Goal: Task Accomplishment & Management: Complete application form

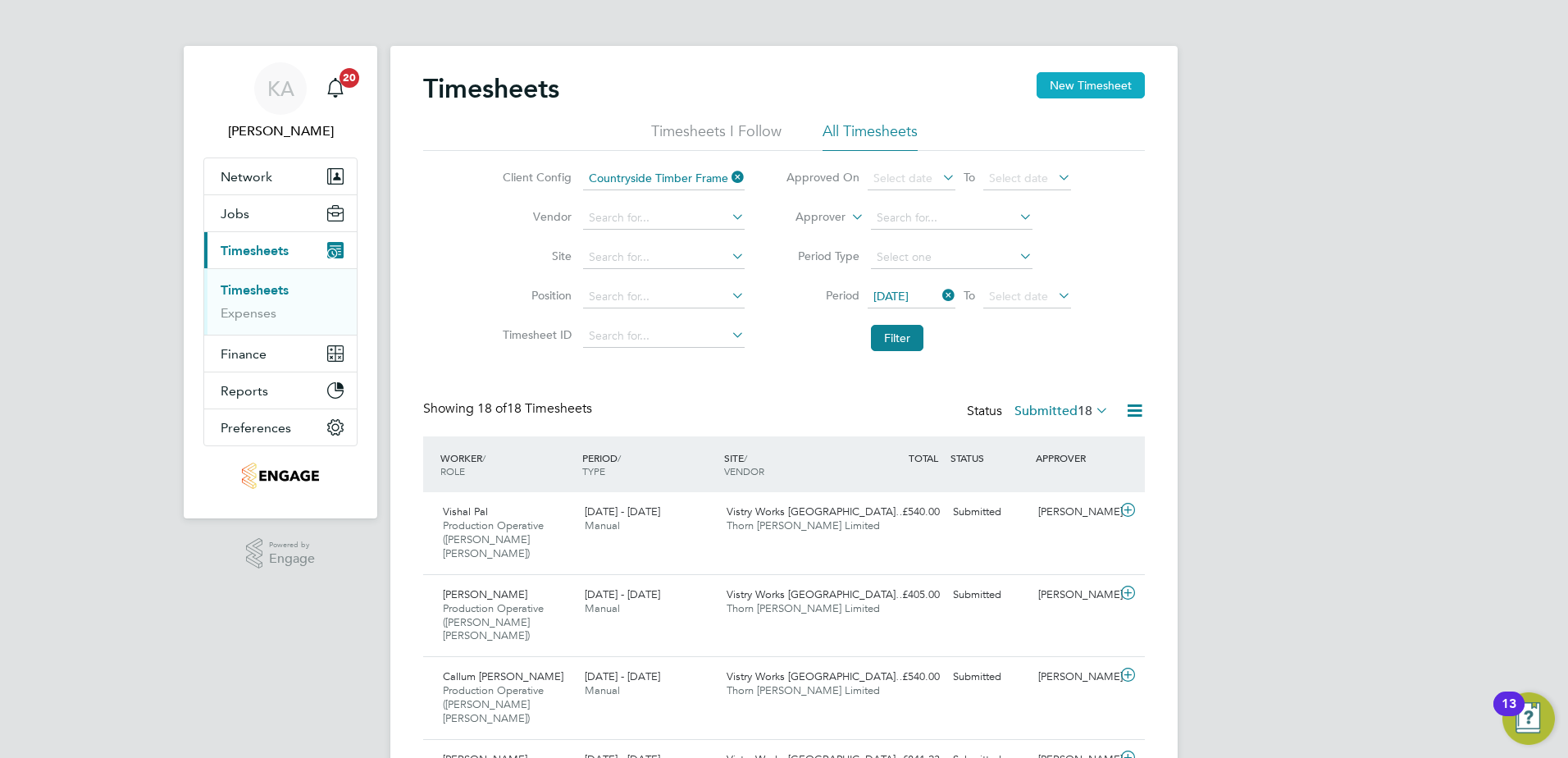
click at [1098, 83] on button "New Timesheet" at bounding box center [1091, 85] width 108 height 26
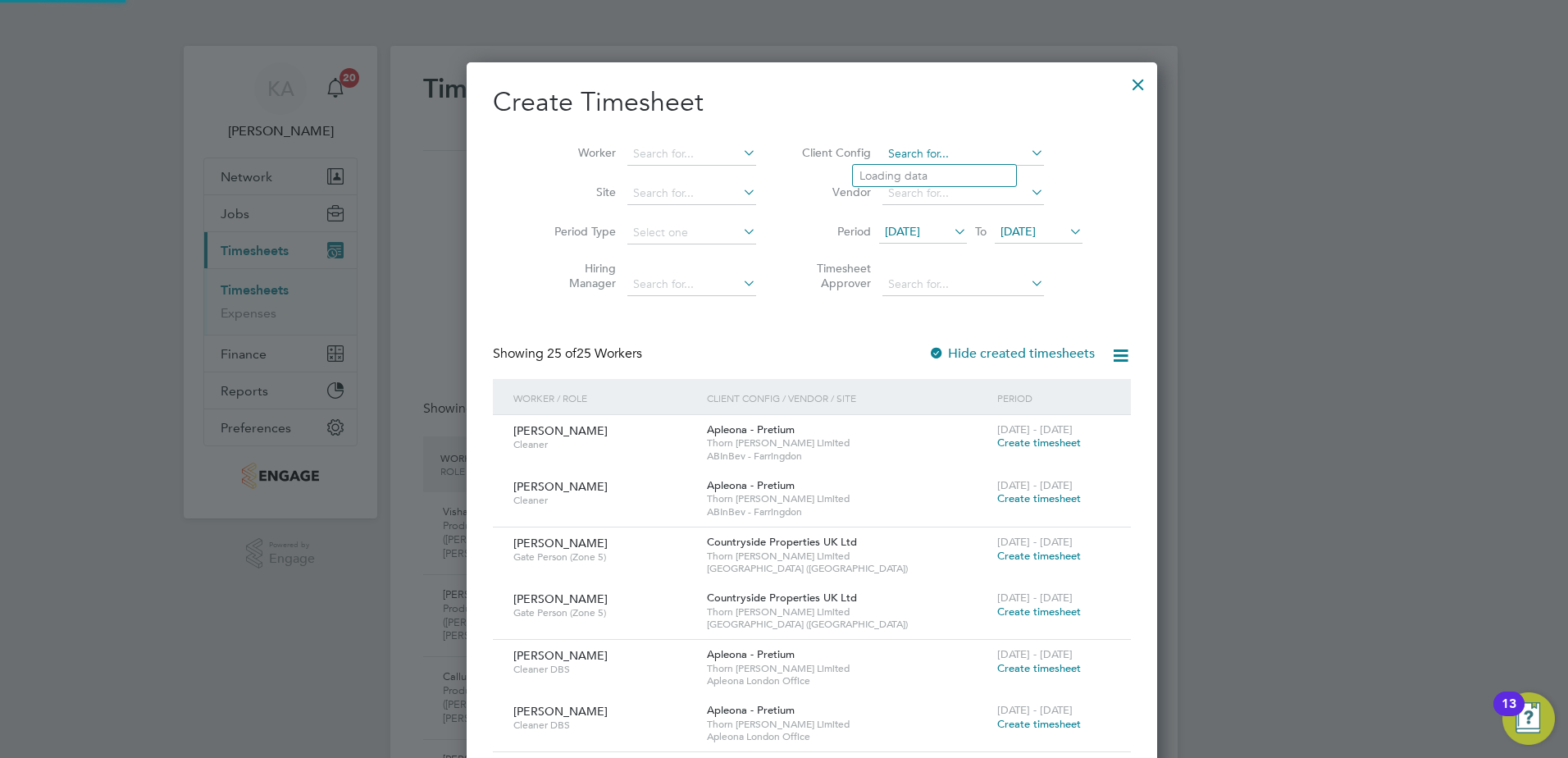
click at [898, 156] on input at bounding box center [962, 154] width 161 height 23
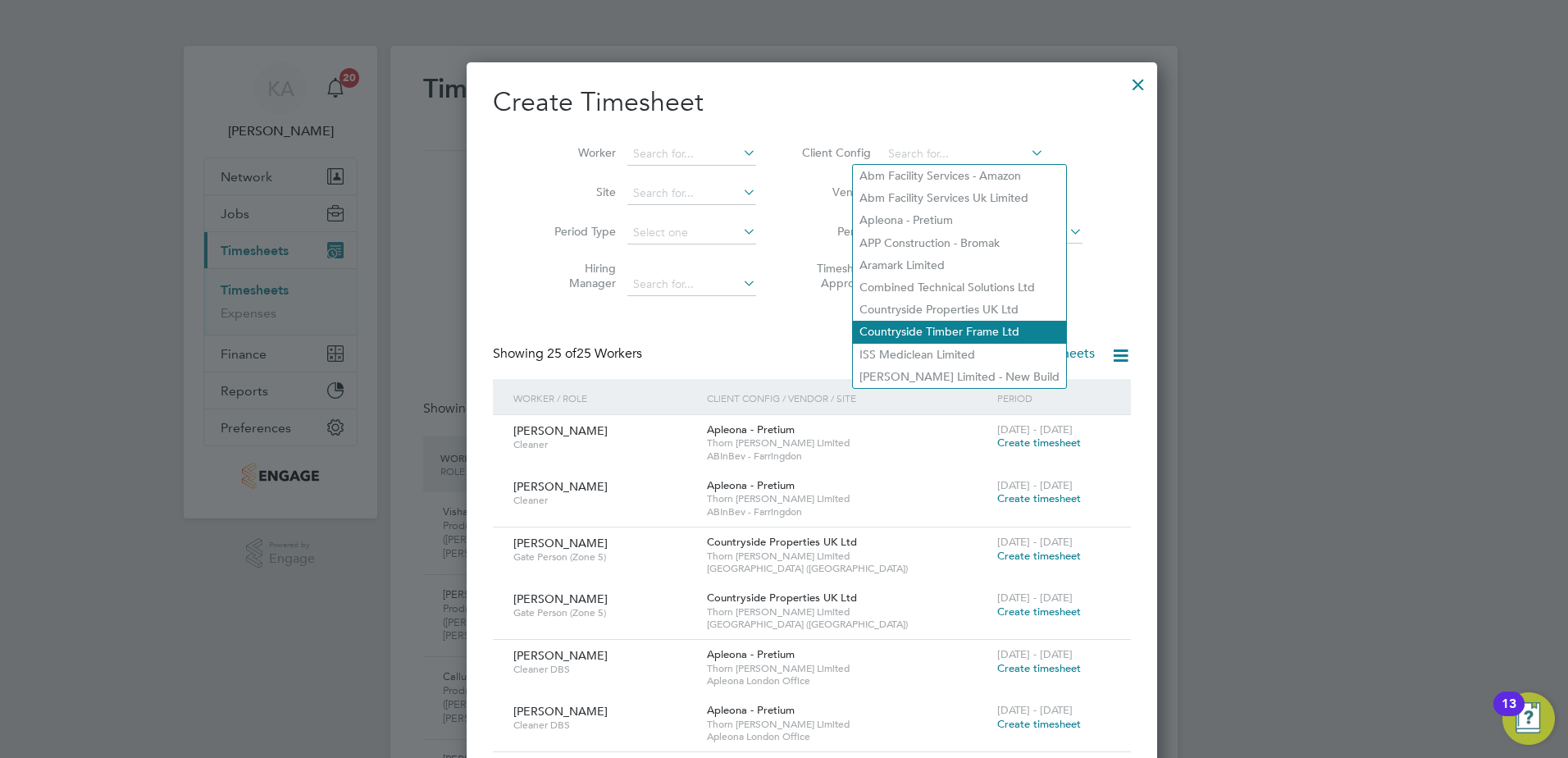
click at [942, 321] on li "Countryside Timber Frame Ltd" at bounding box center [960, 332] width 213 height 22
type input "Countryside Timber Frame Ltd"
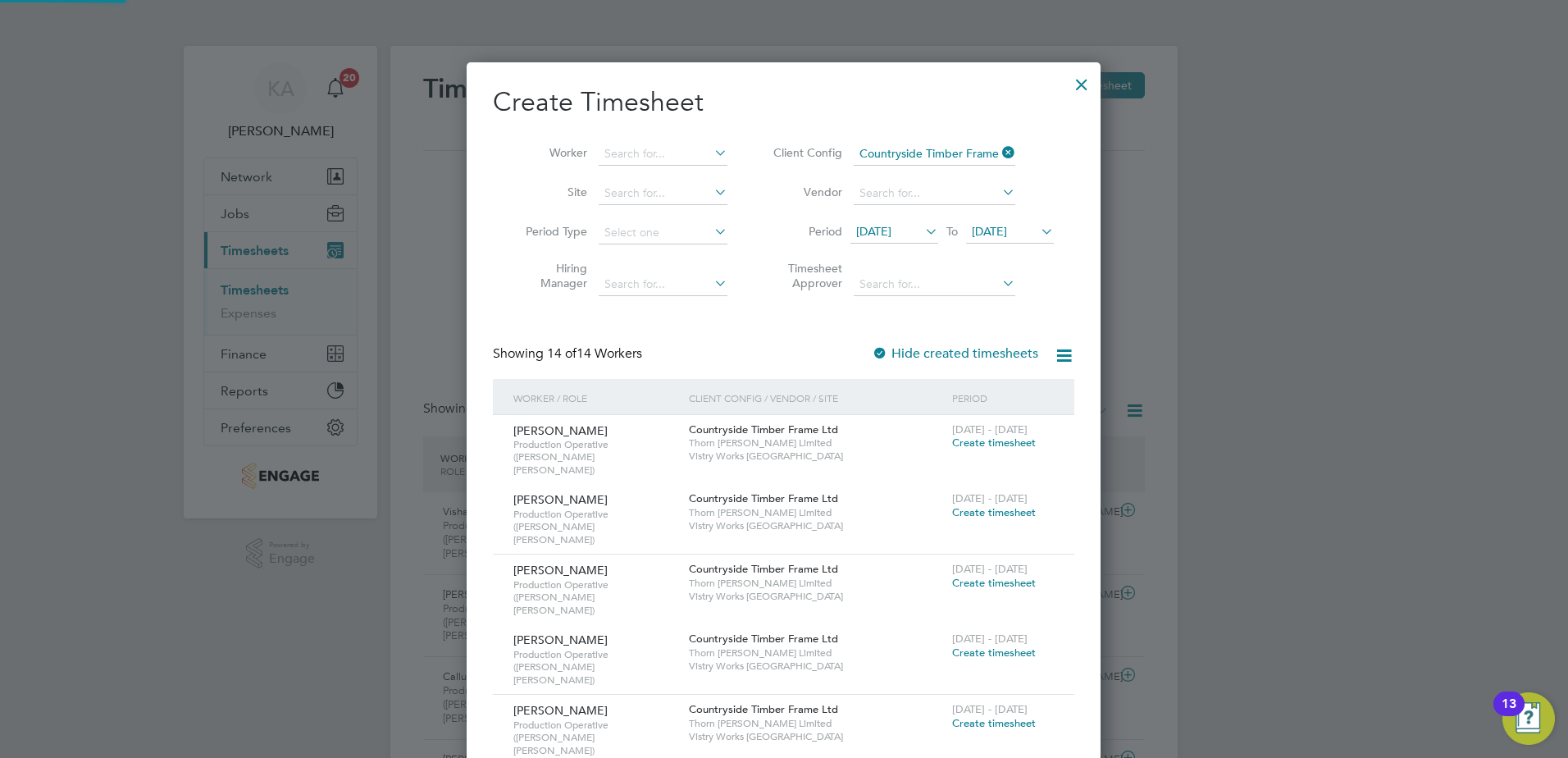
click at [891, 232] on span "[DATE]" at bounding box center [874, 232] width 36 height 15
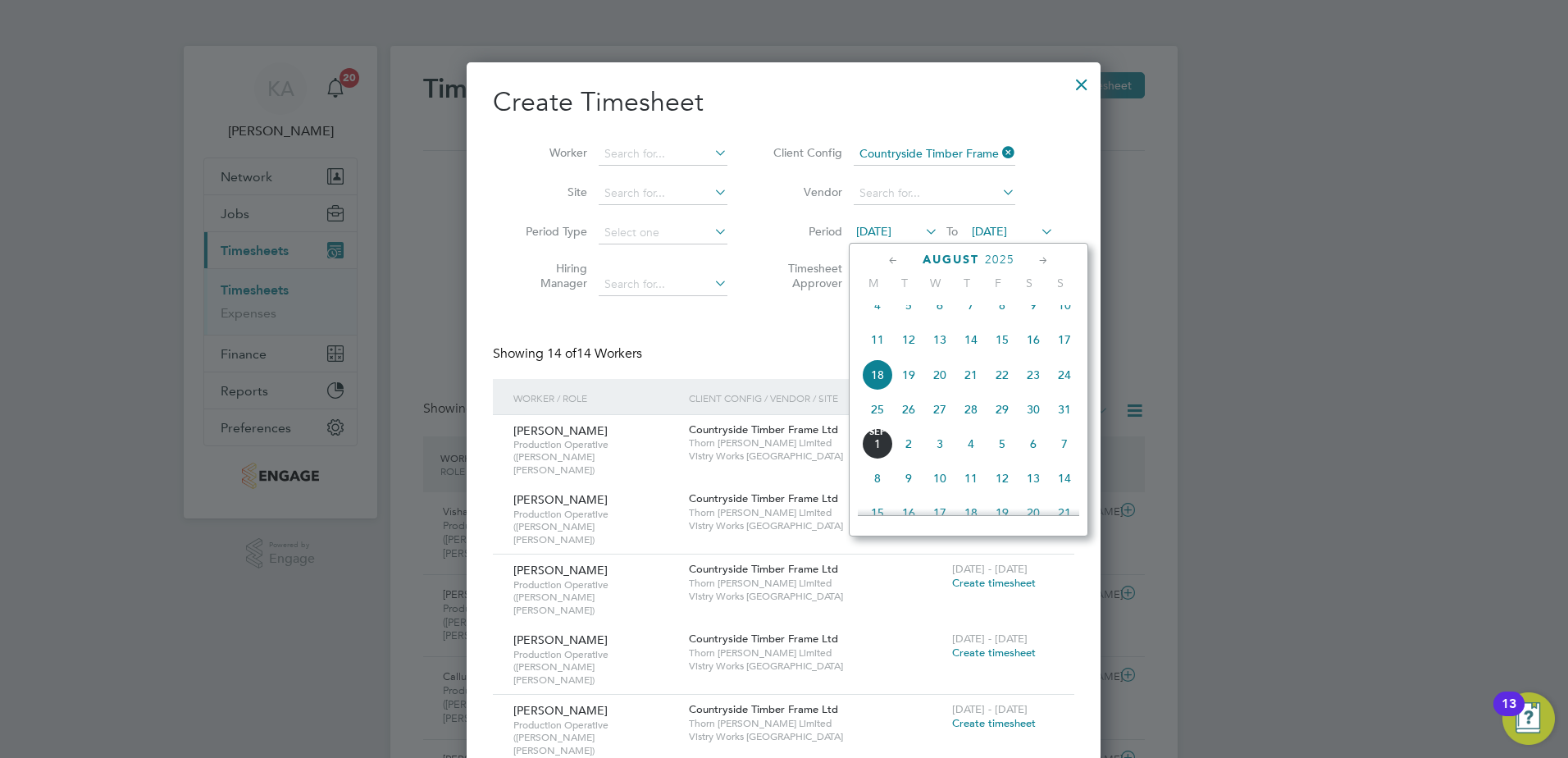
click at [874, 424] on span "25" at bounding box center [878, 410] width 31 height 31
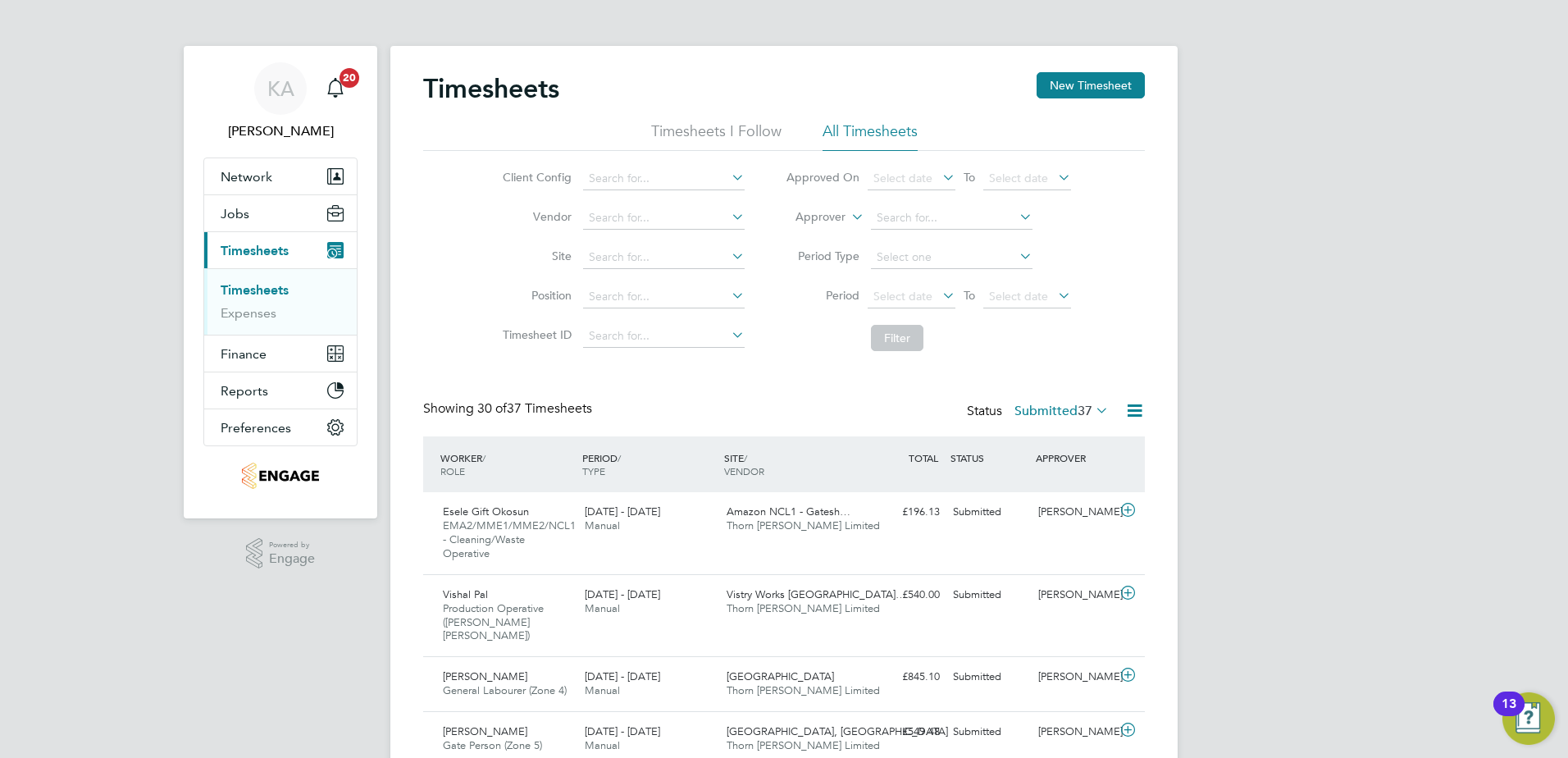
click at [862, 131] on li "All Timesheets" at bounding box center [870, 137] width 95 height 30
click at [601, 181] on input at bounding box center [664, 179] width 161 height 23
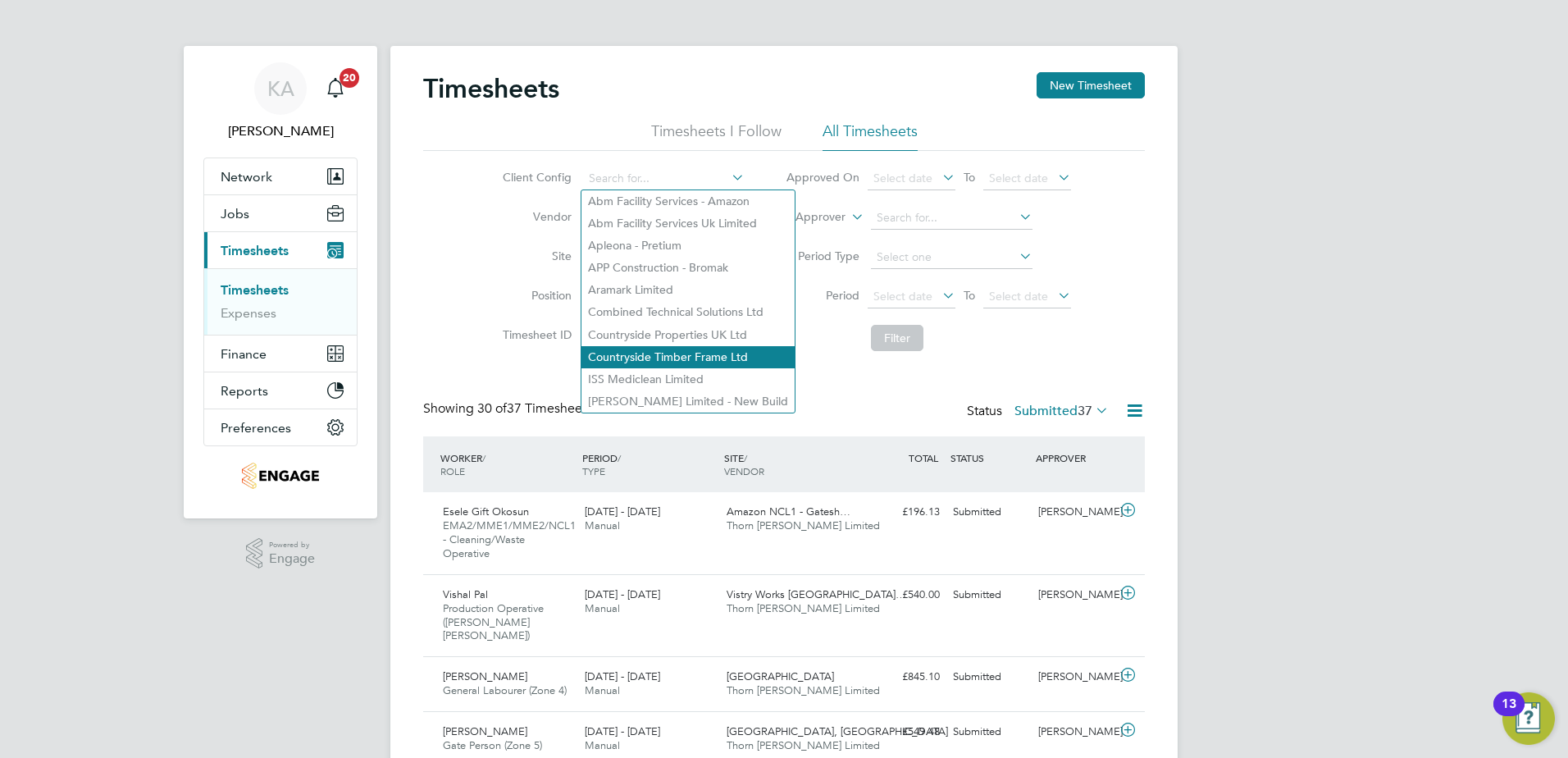
click at [616, 354] on li "Countryside Timber Frame Ltd" at bounding box center [688, 357] width 213 height 22
type input "Countryside Timber Frame Ltd"
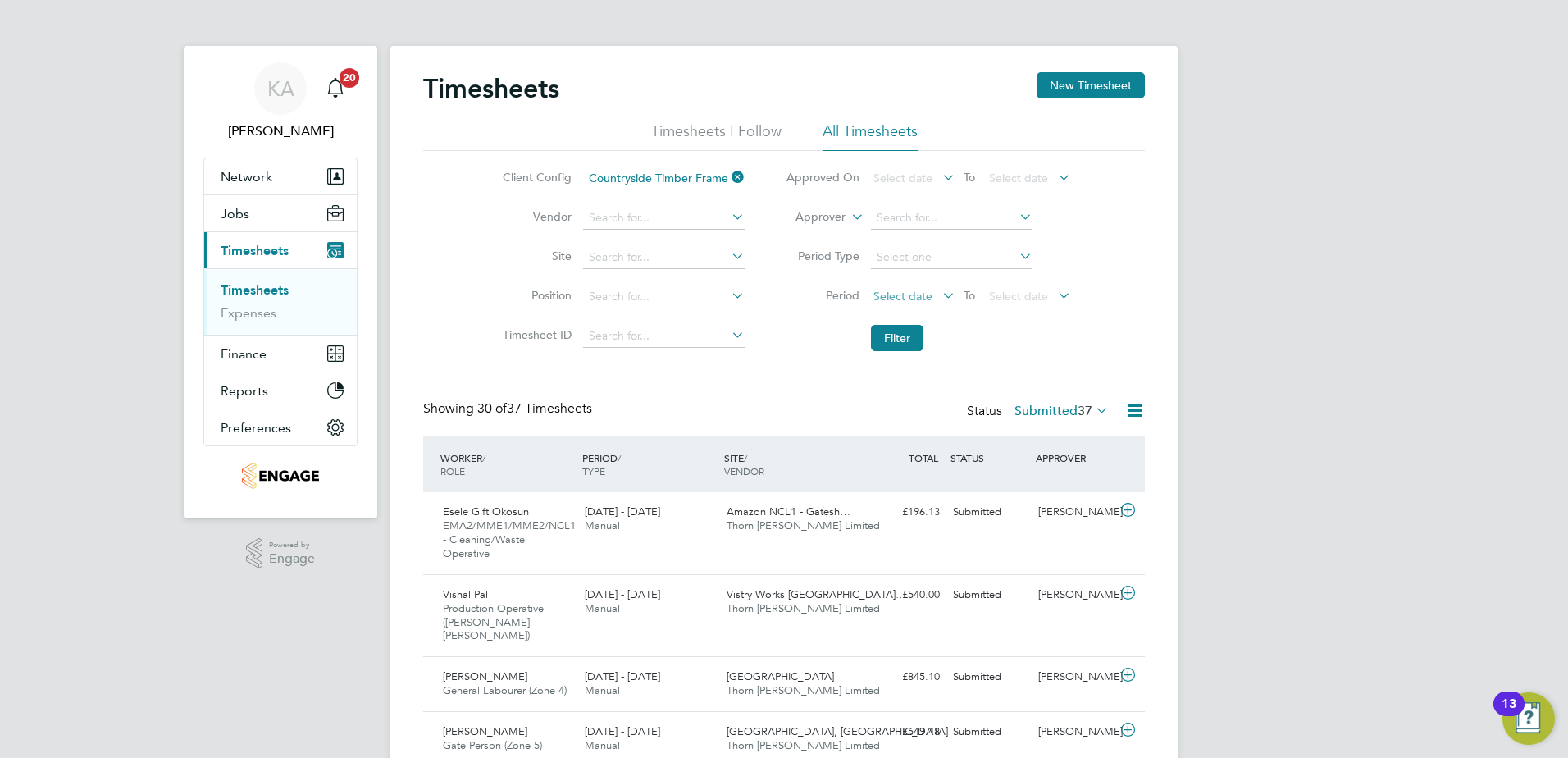
click at [896, 293] on span "Select date" at bounding box center [903, 296] width 59 height 15
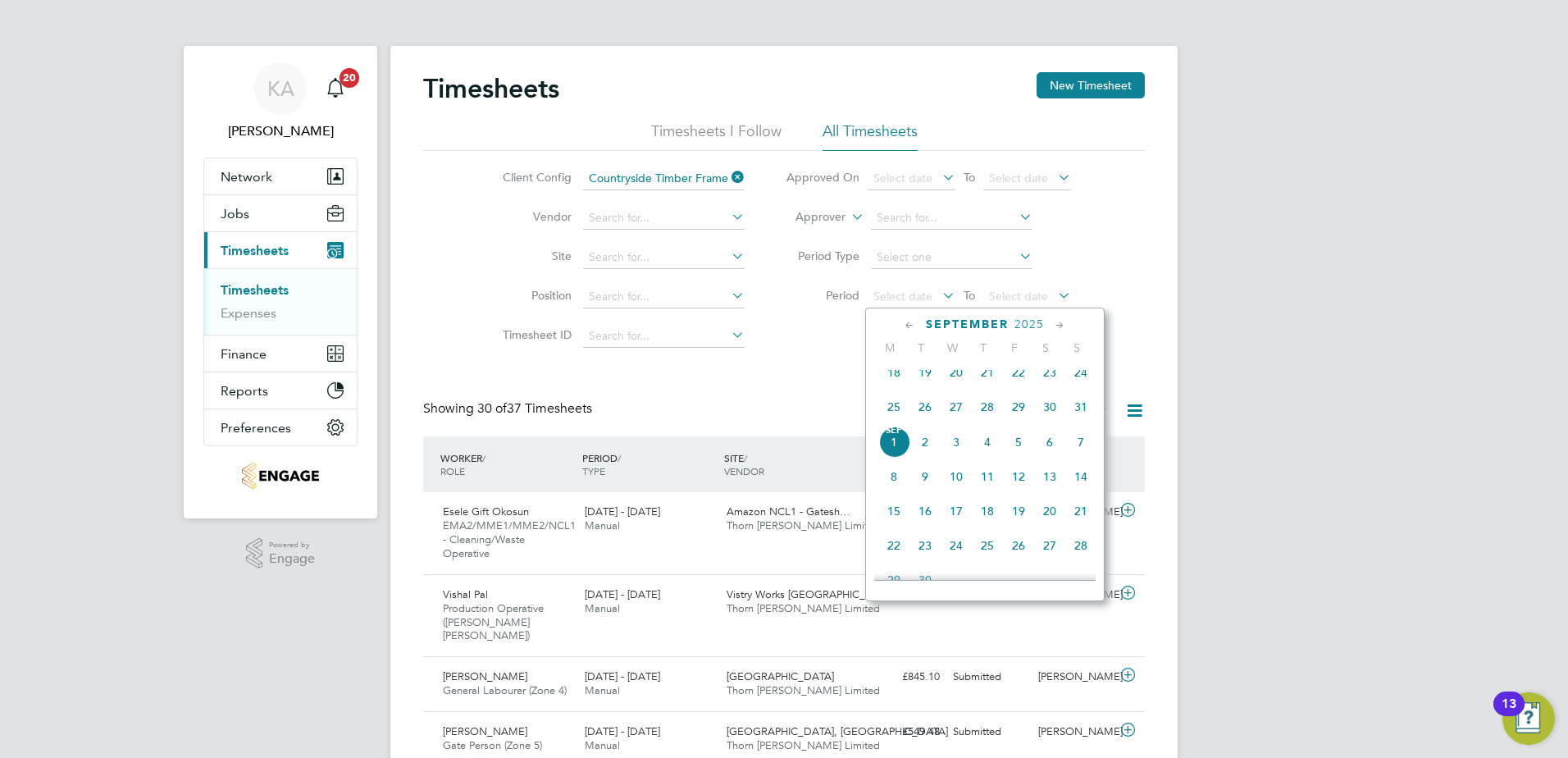
click at [894, 413] on span "25" at bounding box center [894, 407] width 31 height 31
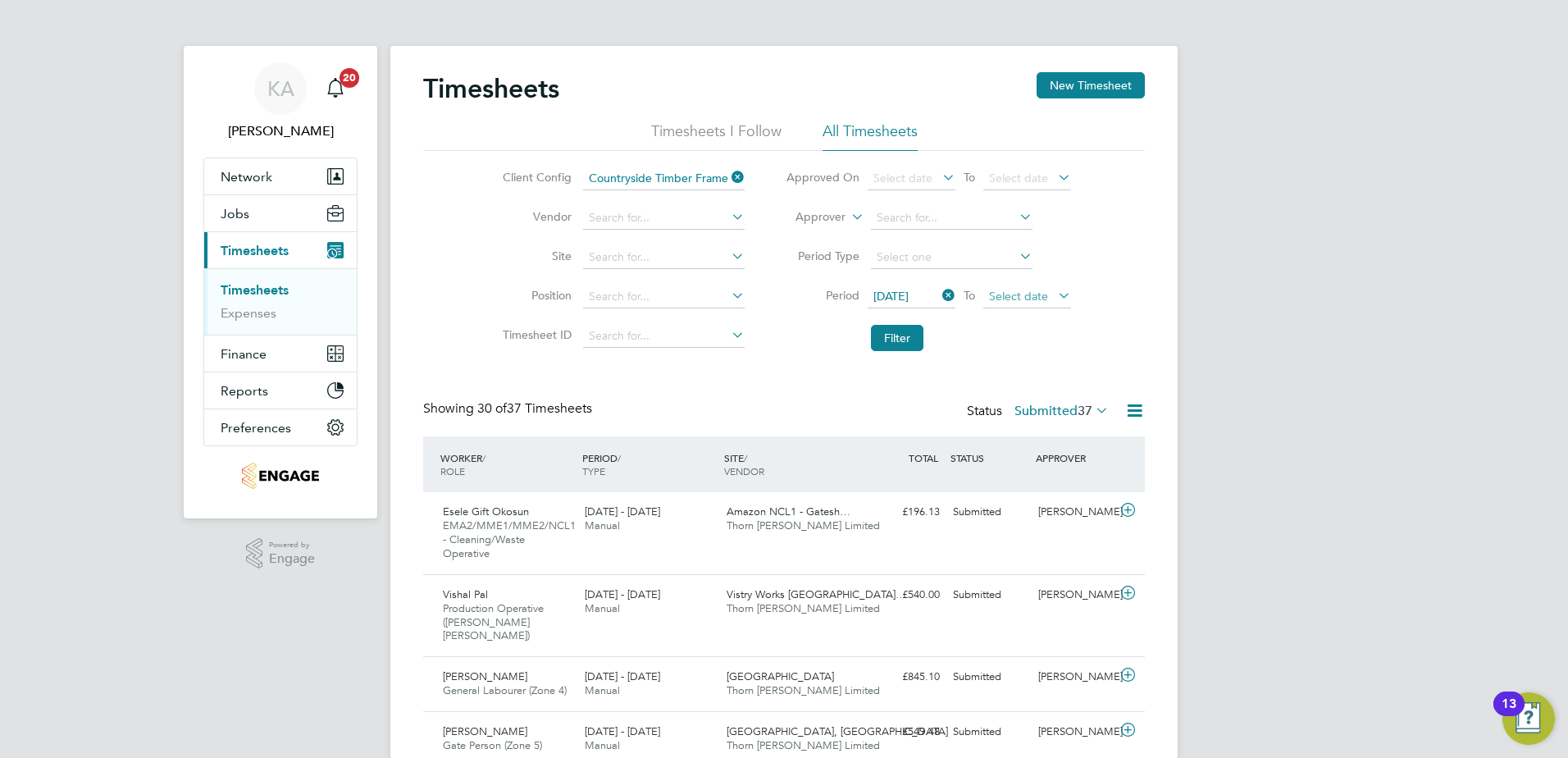
click at [1020, 295] on span "Select date" at bounding box center [1018, 296] width 59 height 15
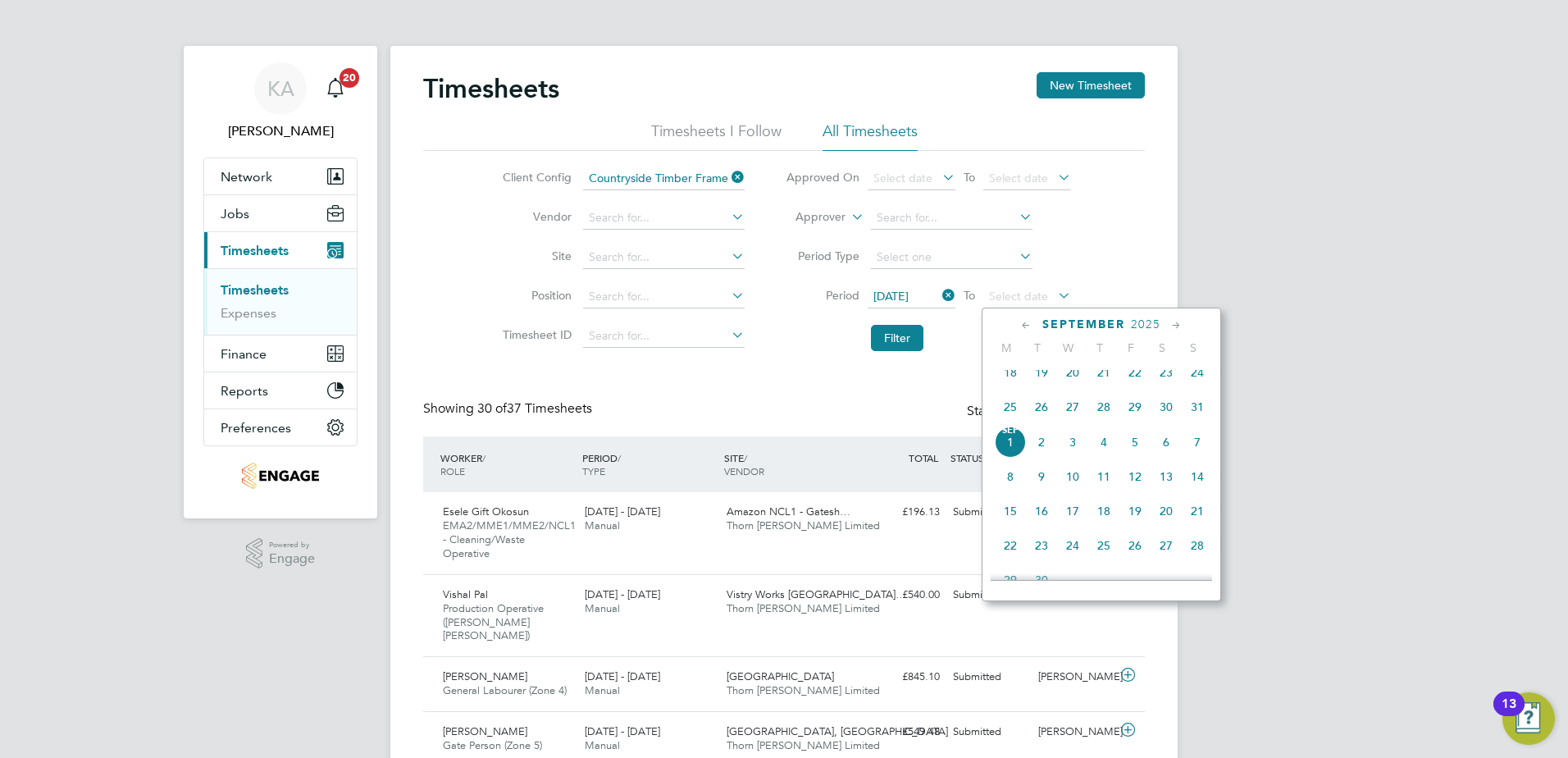
click at [1196, 421] on span "31" at bounding box center [1197, 407] width 31 height 31
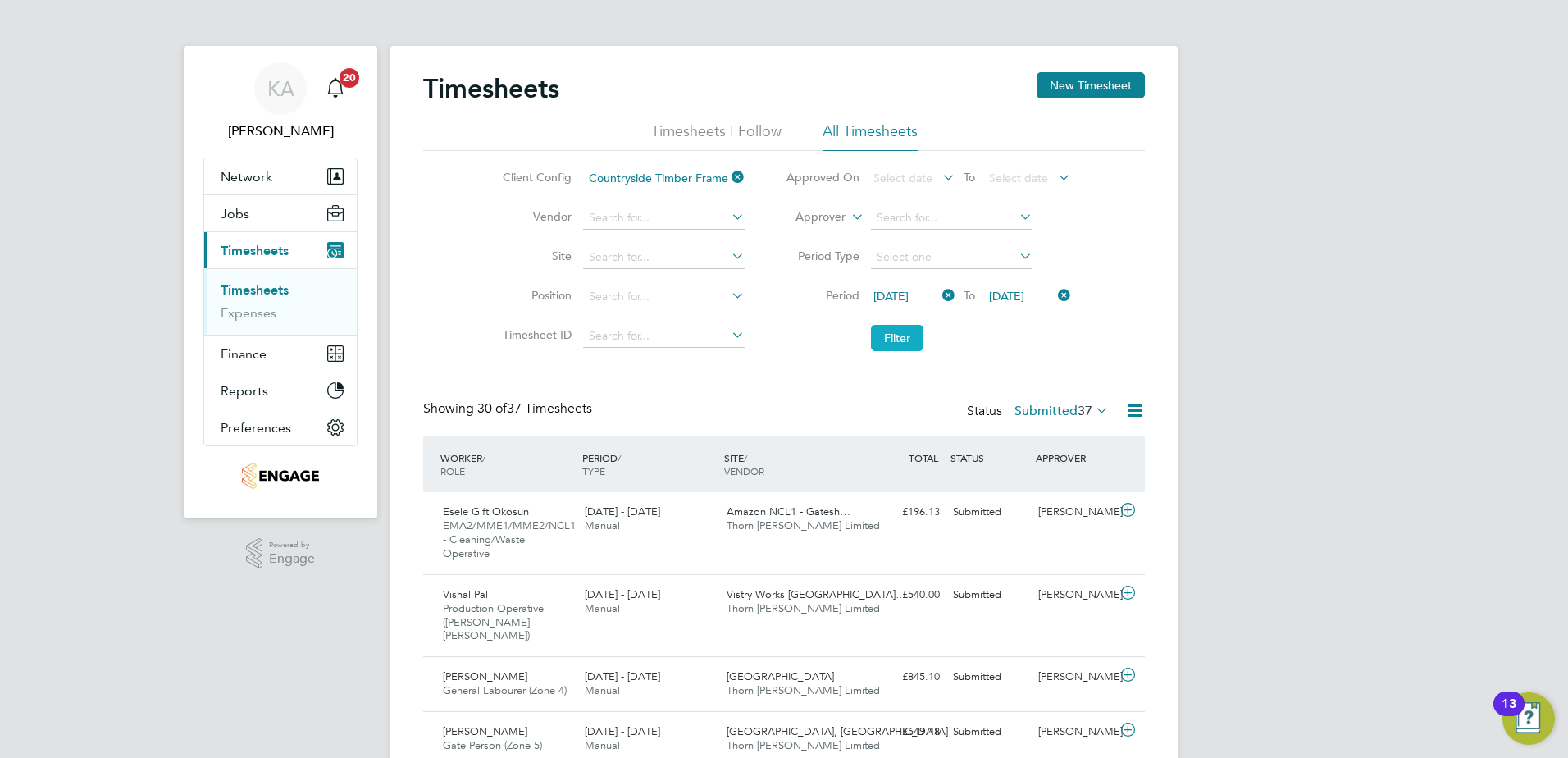
click at [889, 335] on button "Filter" at bounding box center [897, 338] width 52 height 26
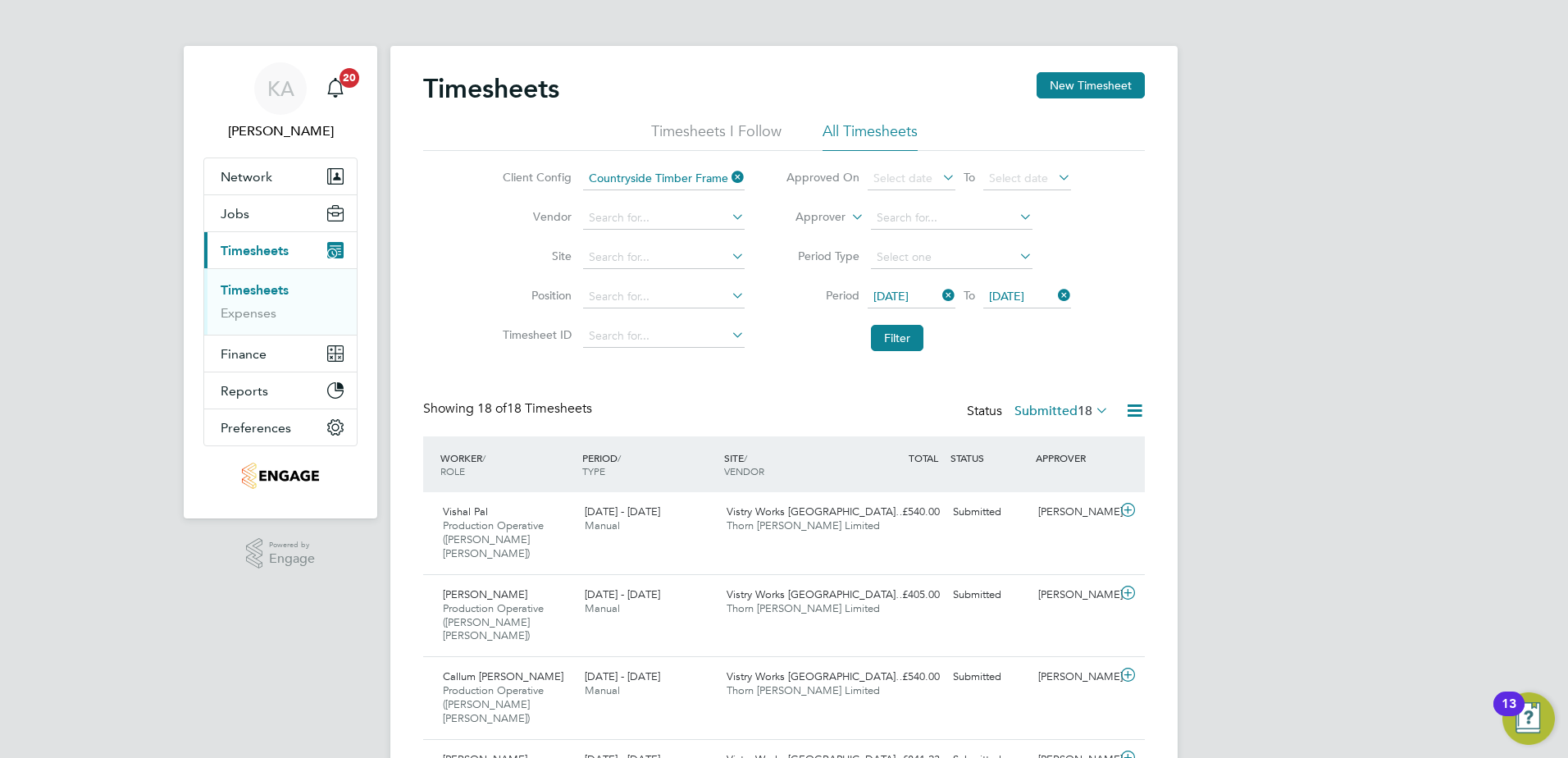
click at [1092, 415] on icon at bounding box center [1092, 410] width 0 height 23
click at [1053, 442] on li "All" at bounding box center [1053, 439] width 75 height 23
drag, startPoint x: 1375, startPoint y: 216, endPoint x: 1182, endPoint y: 176, distance: 197.1
click at [1077, 77] on button "New Timesheet" at bounding box center [1091, 85] width 108 height 26
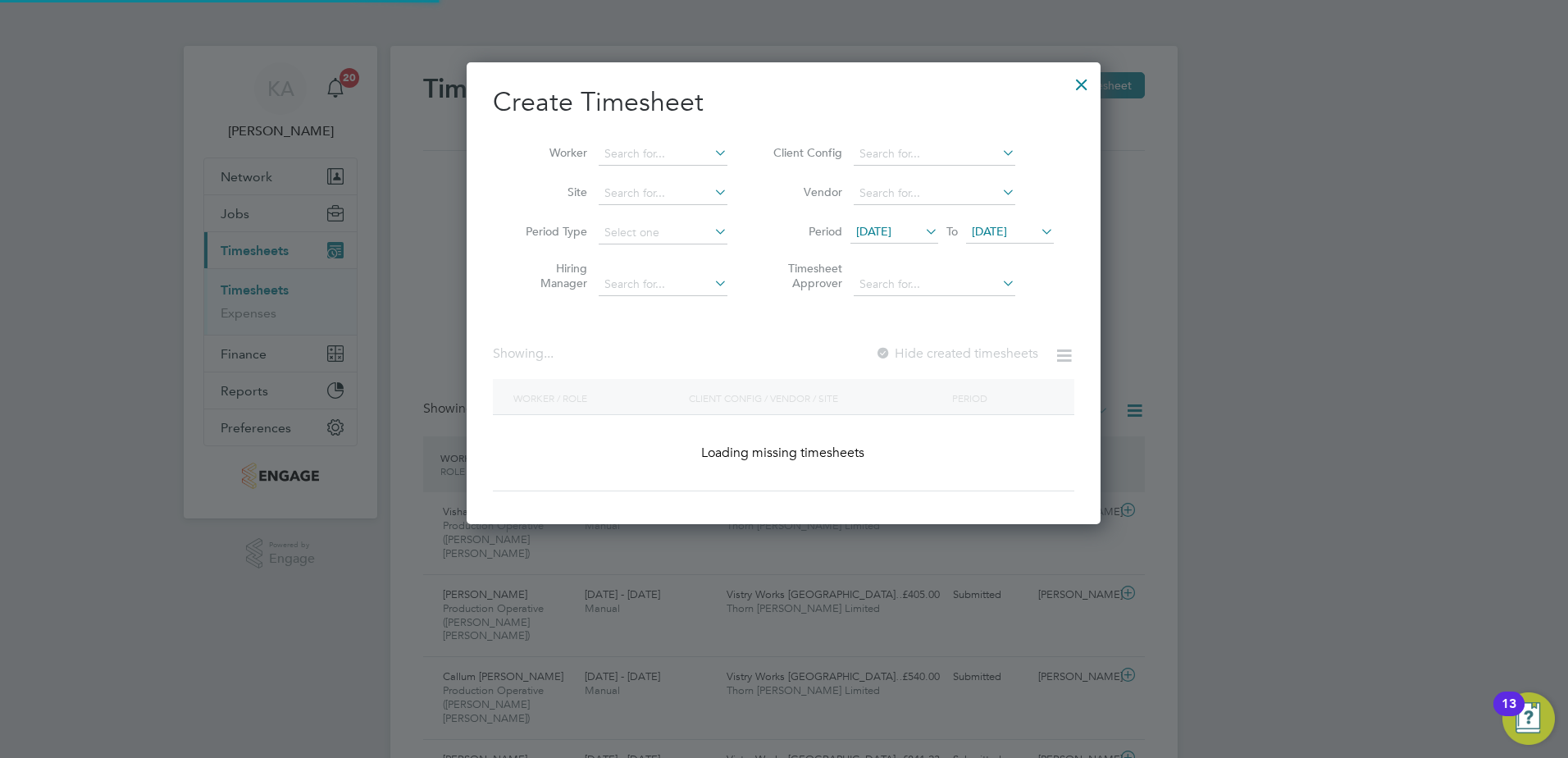
scroll to position [2947, 635]
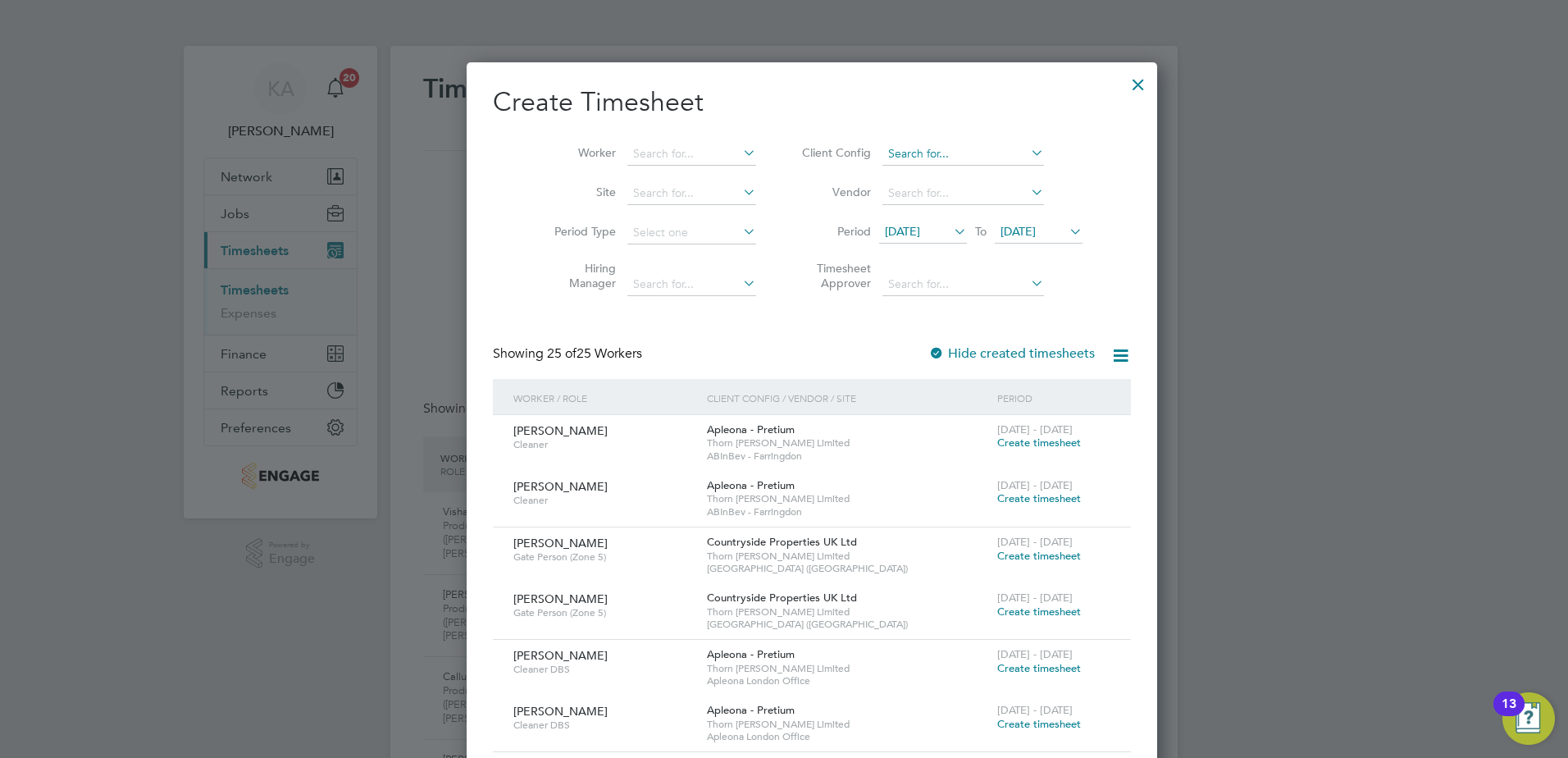
click at [938, 150] on input at bounding box center [962, 154] width 161 height 23
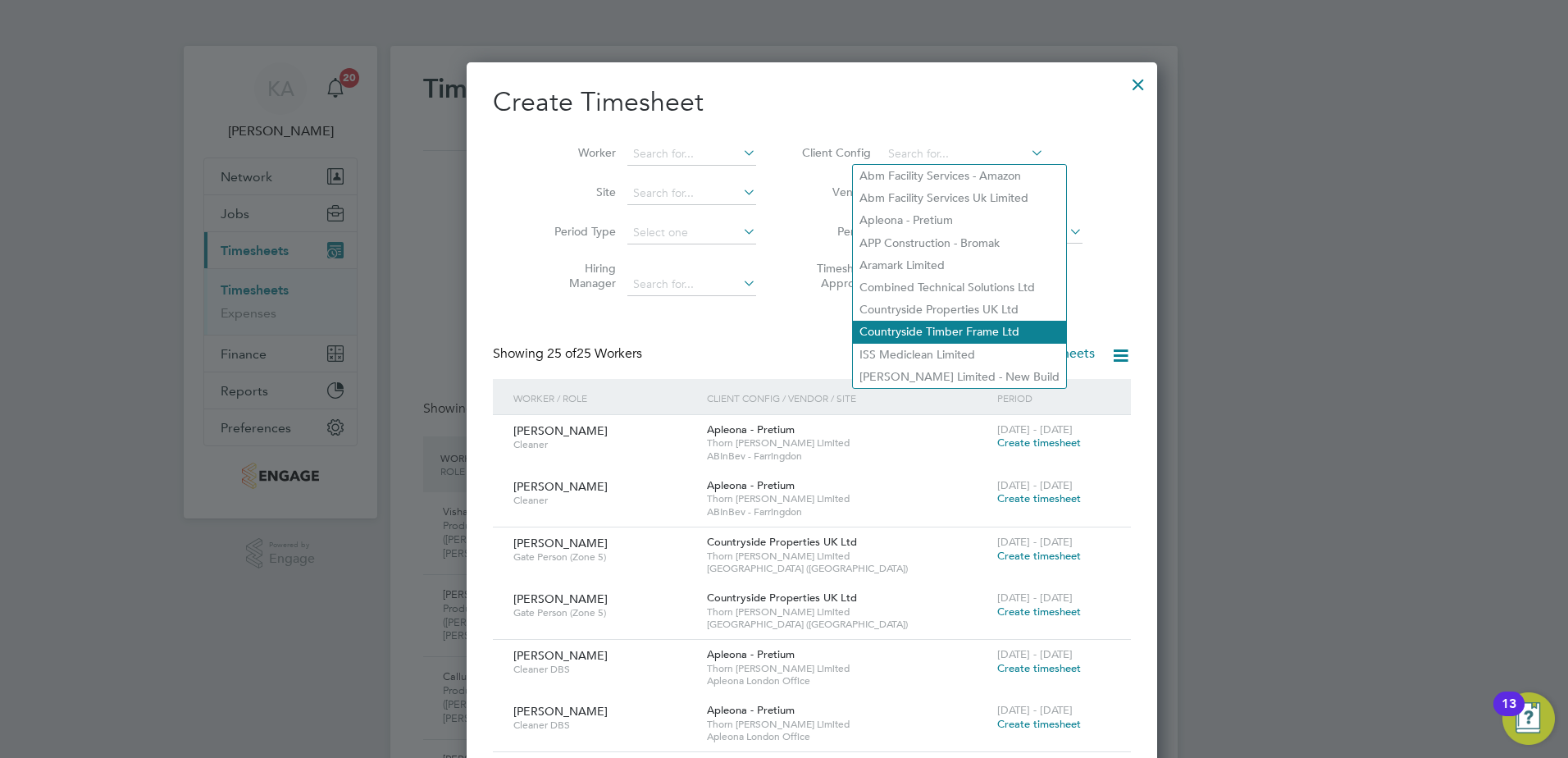
click at [909, 325] on li "Countryside Timber Frame Ltd" at bounding box center [960, 332] width 213 height 22
type input "Countryside Timber Frame Ltd"
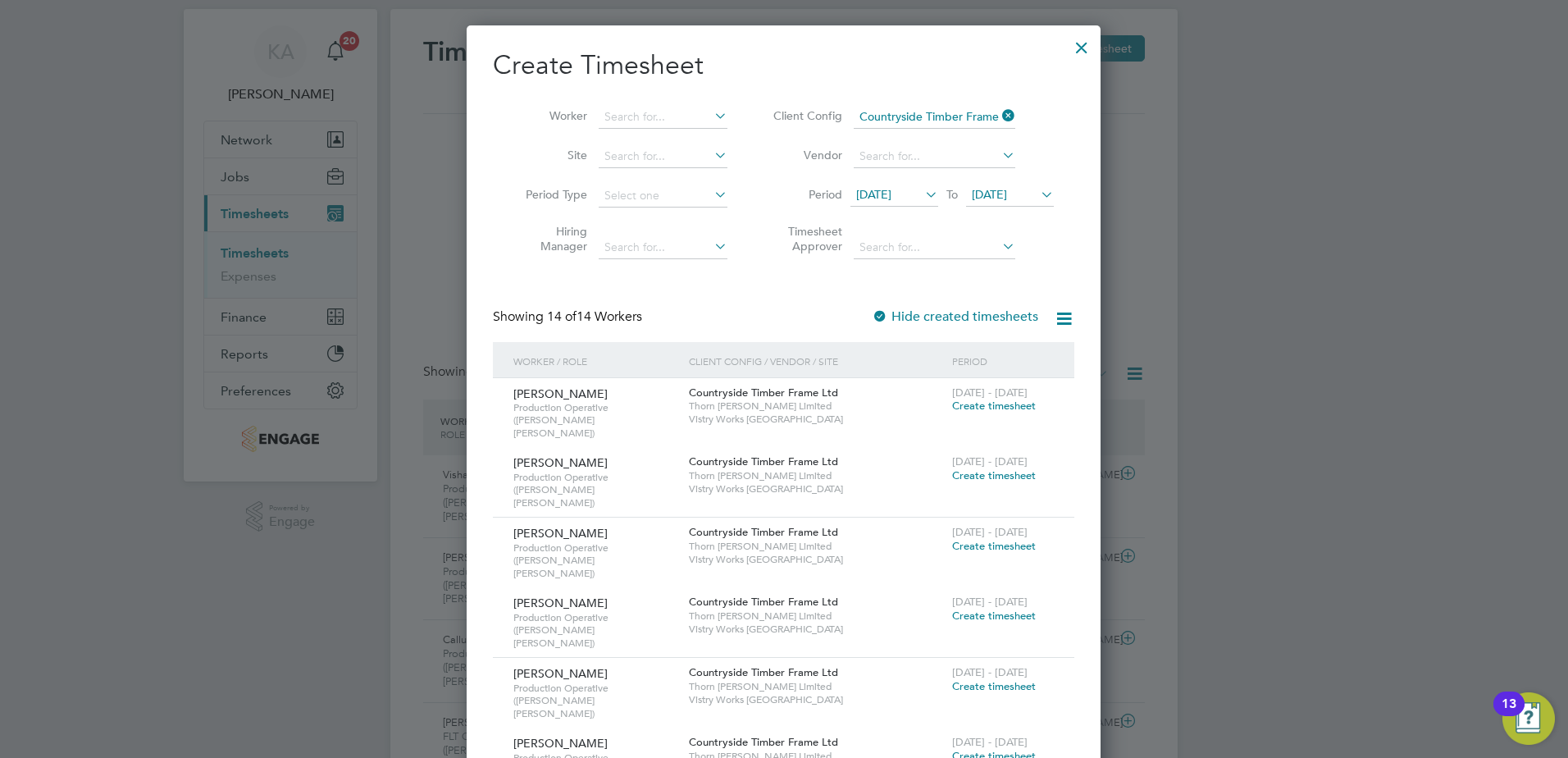
scroll to position [0, 0]
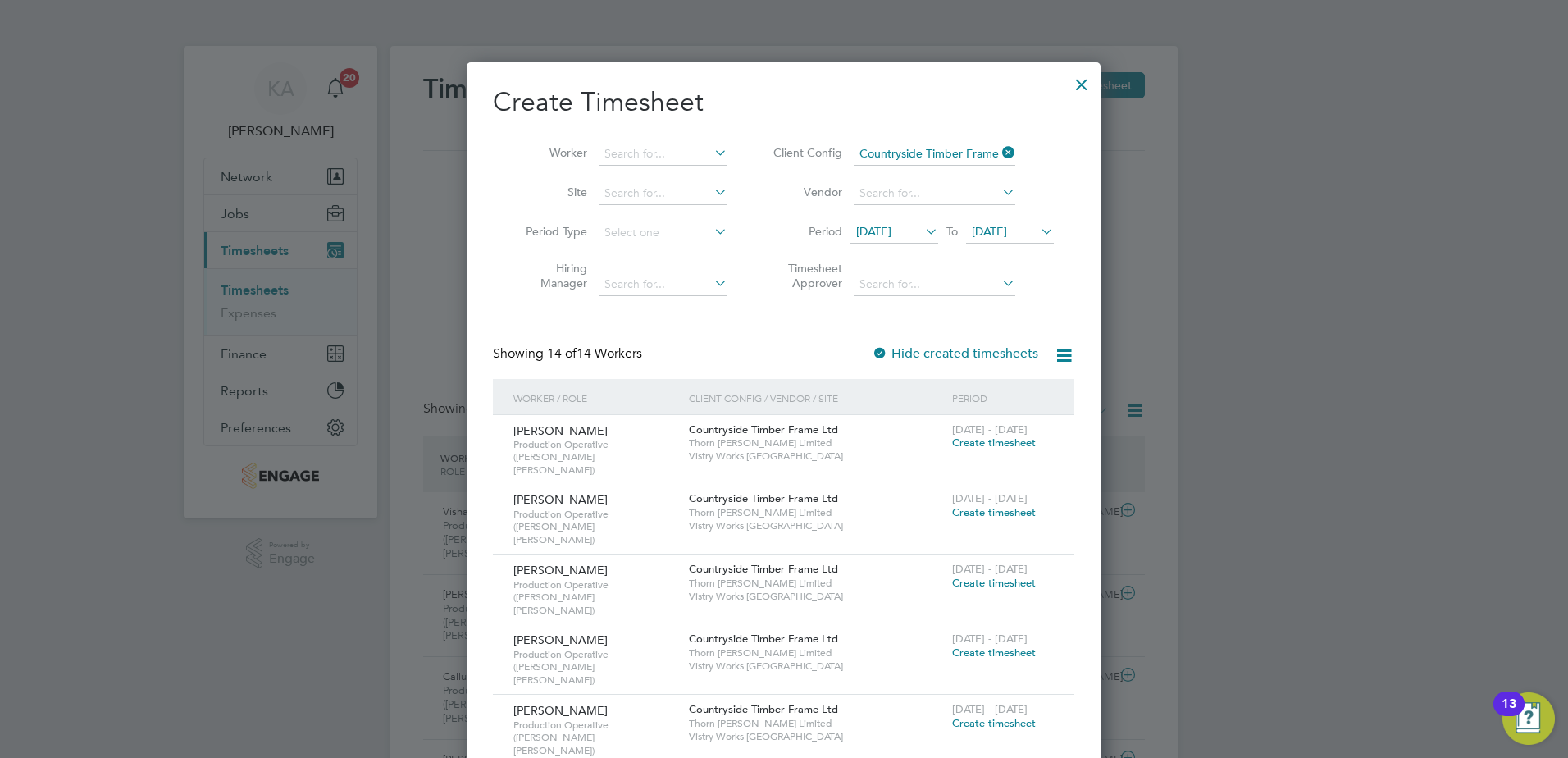
click at [1073, 83] on div at bounding box center [1081, 80] width 30 height 30
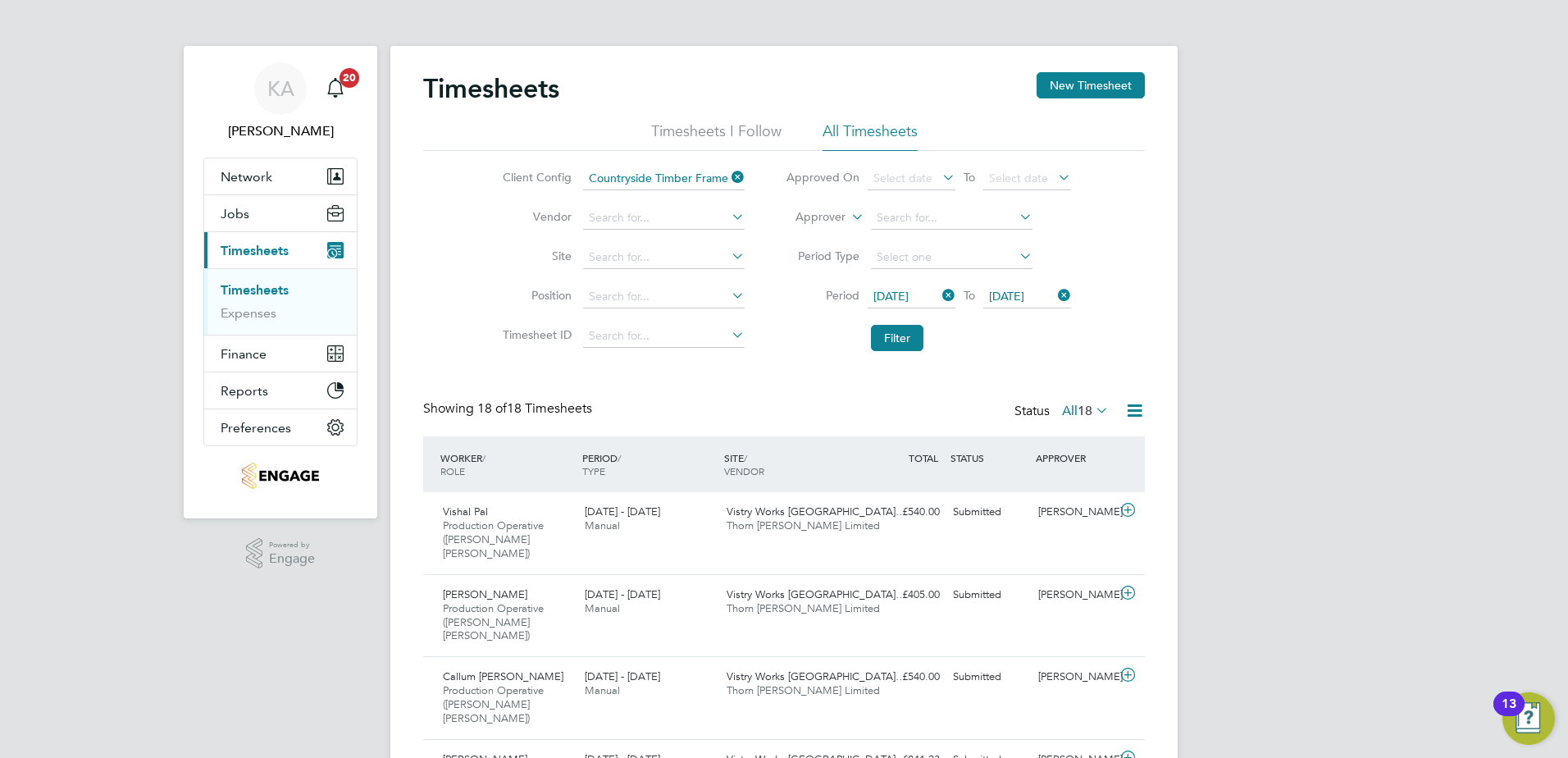
scroll to position [55, 142]
click at [1079, 79] on button "New Timesheet" at bounding box center [1091, 85] width 108 height 26
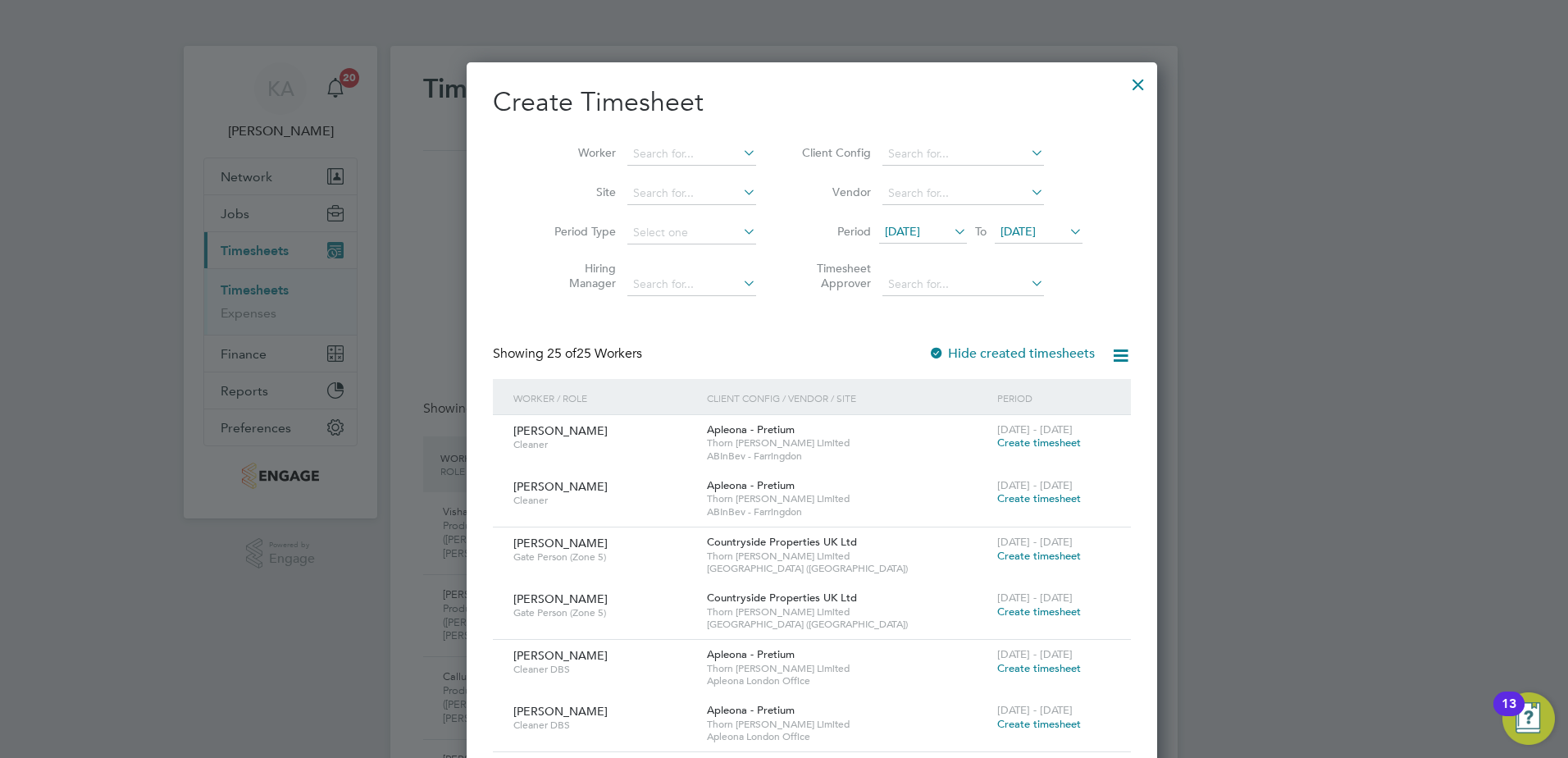
click at [1124, 84] on div at bounding box center [1139, 80] width 30 height 30
